Goal: Task Accomplishment & Management: Manage account settings

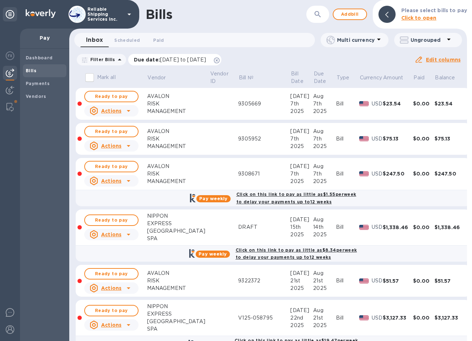
click at [220, 60] on icon at bounding box center [217, 61] width 6 height 6
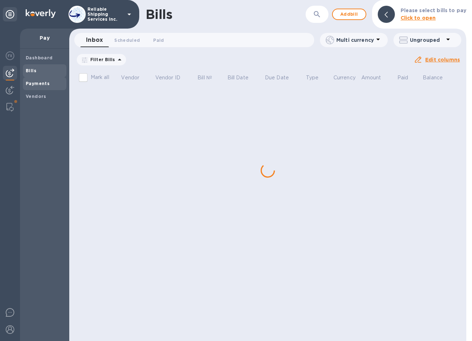
click at [35, 85] on b "Payments" at bounding box center [38, 83] width 24 height 5
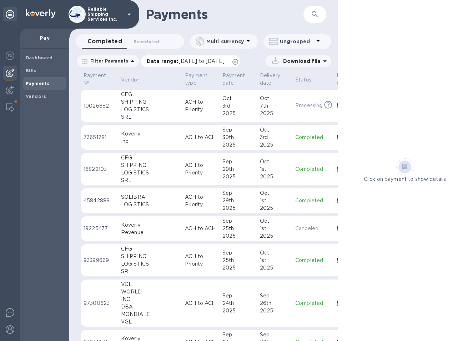
click at [238, 59] on icon at bounding box center [236, 62] width 6 height 6
click at [9, 88] on img at bounding box center [10, 90] width 9 height 9
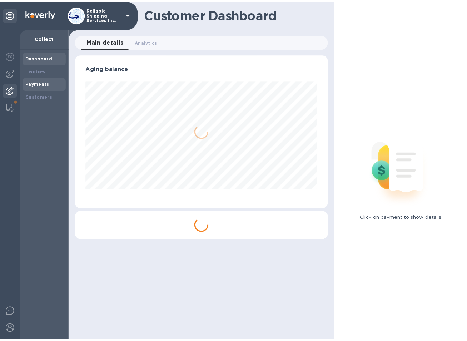
scroll to position [154, 256]
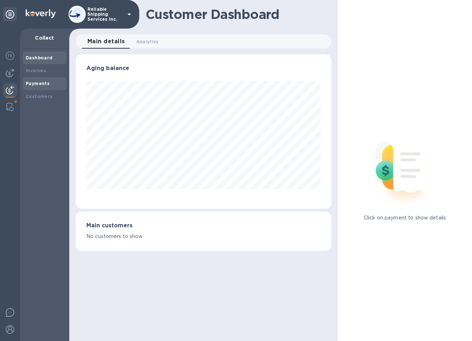
click at [43, 87] on div "Payments" at bounding box center [45, 83] width 38 height 7
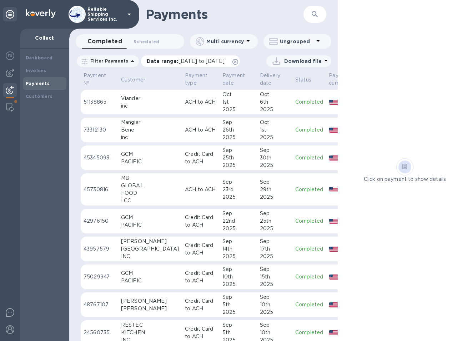
click at [238, 62] on icon at bounding box center [236, 62] width 6 height 6
click at [223, 157] on div "25th" at bounding box center [239, 158] width 32 height 8
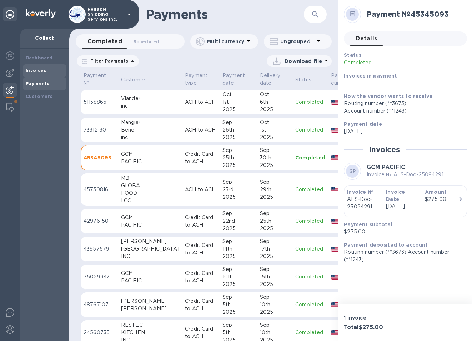
click at [29, 74] on div "Invoices" at bounding box center [45, 70] width 38 height 7
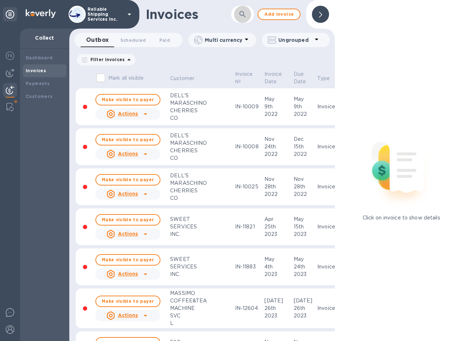
click at [241, 20] on button "button" at bounding box center [242, 14] width 17 height 17
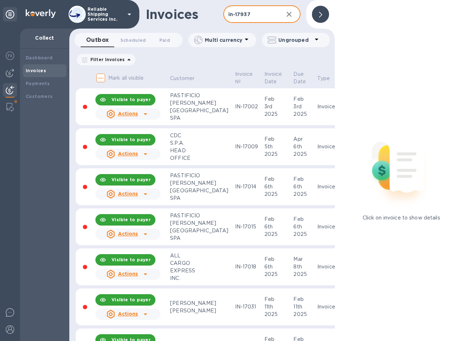
type input "in-17937"
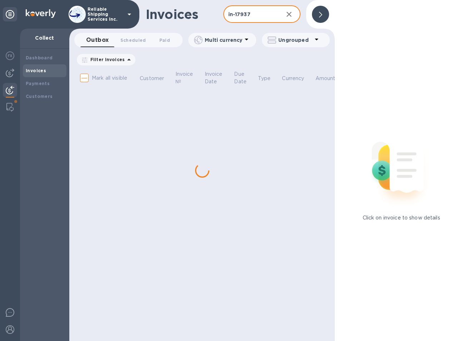
checkbox input "true"
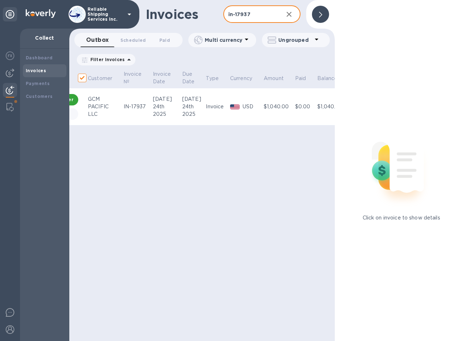
scroll to position [0, 102]
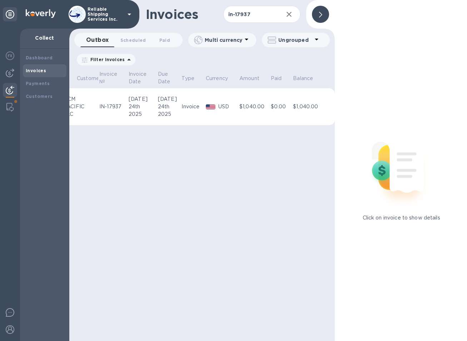
click at [242, 100] on td "$1,040.00" at bounding box center [253, 106] width 31 height 37
